Goal: Use online tool/utility: Utilize a website feature to perform a specific function

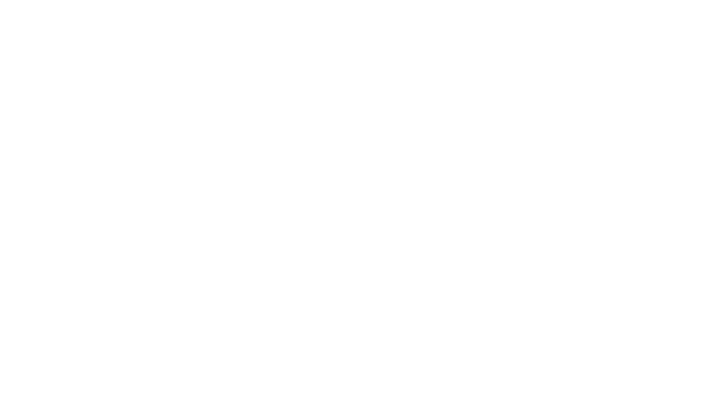
click at [176, 106] on body at bounding box center [363, 197] width 727 height 394
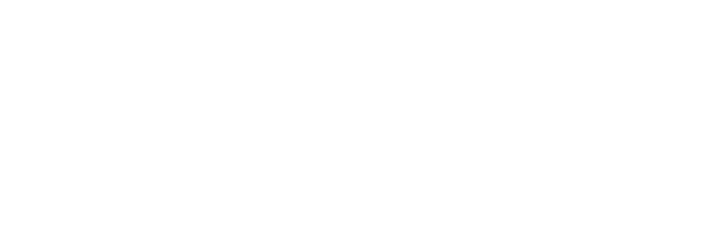
click at [369, 76] on body at bounding box center [363, 122] width 727 height 245
click at [298, 114] on body at bounding box center [363, 122] width 727 height 245
click at [696, 51] on body at bounding box center [363, 122] width 727 height 245
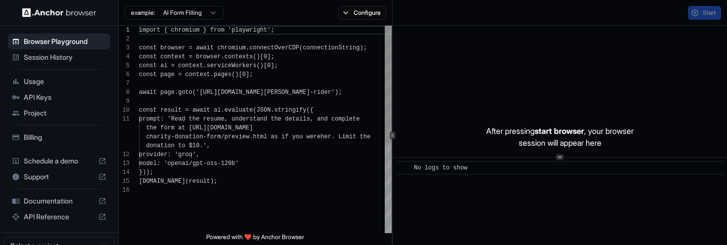
scroll to position [89, 0]
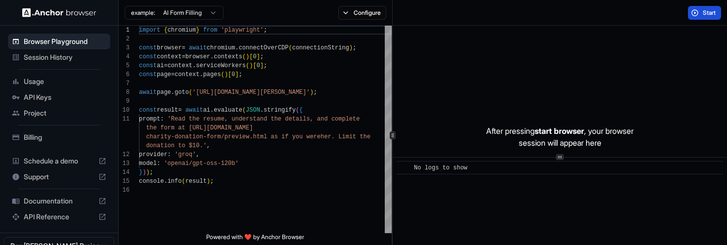
click at [707, 13] on span "Start" at bounding box center [710, 13] width 14 height 8
click at [713, 17] on button "Start" at bounding box center [704, 13] width 33 height 14
click at [514, 21] on div "Start" at bounding box center [560, 13] width 335 height 26
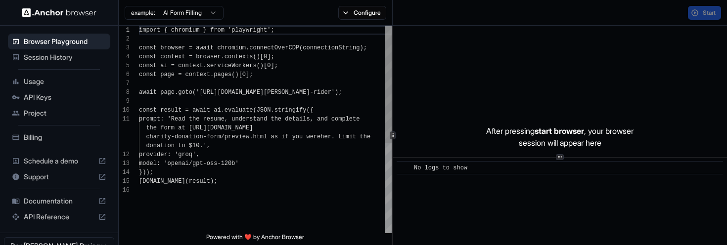
scroll to position [89, 0]
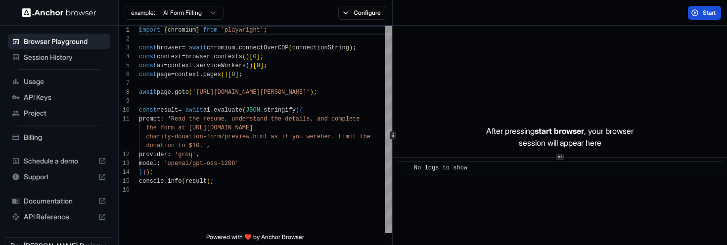
click at [708, 16] on span "Start" at bounding box center [710, 13] width 14 height 8
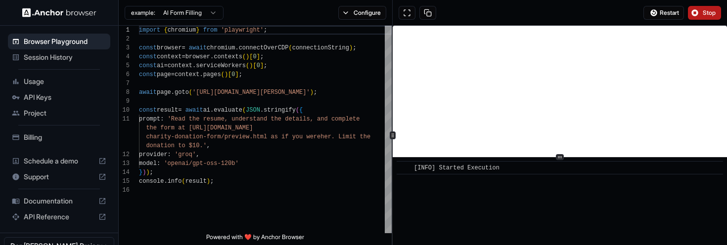
click at [702, 12] on button "Stop" at bounding box center [704, 13] width 33 height 14
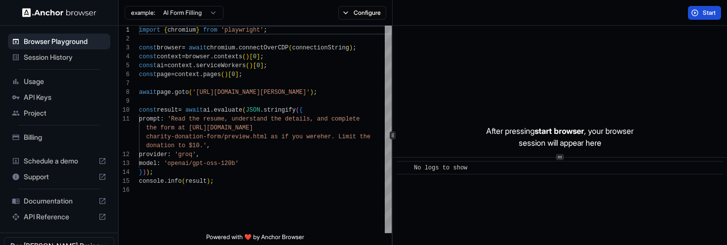
click at [707, 15] on span "Start" at bounding box center [710, 13] width 14 height 8
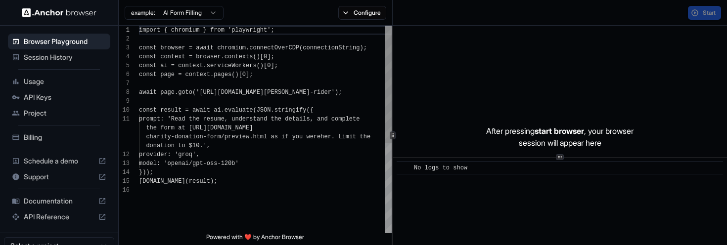
scroll to position [89, 0]
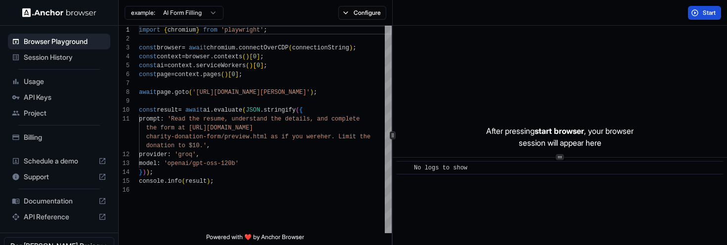
click at [703, 9] on span "Start" at bounding box center [710, 13] width 14 height 8
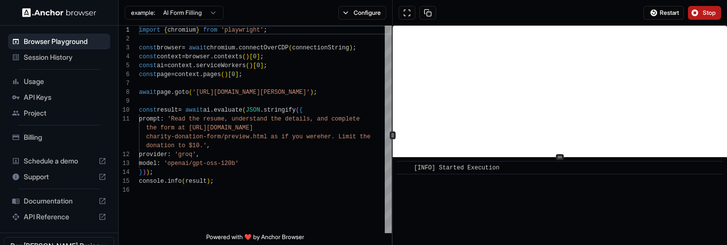
click at [708, 16] on span "Stop" at bounding box center [710, 13] width 14 height 8
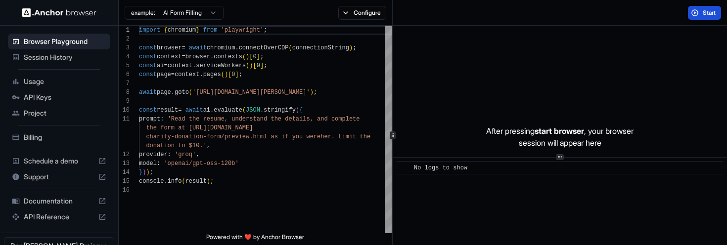
click at [700, 14] on button "Start" at bounding box center [704, 13] width 33 height 14
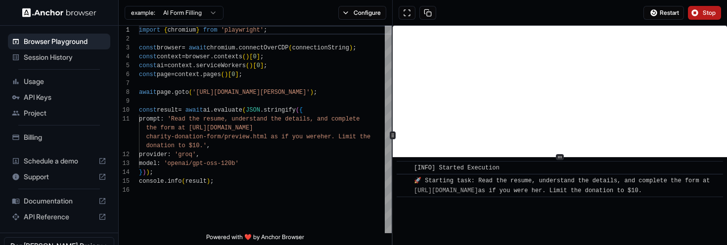
click at [703, 13] on span "Stop" at bounding box center [710, 13] width 14 height 8
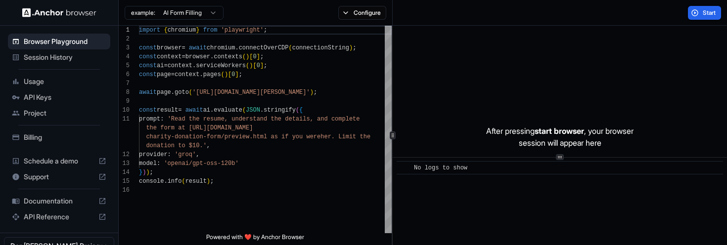
click at [505, 10] on div "Start" at bounding box center [560, 13] width 335 height 26
